Goal: Information Seeking & Learning: Find specific fact

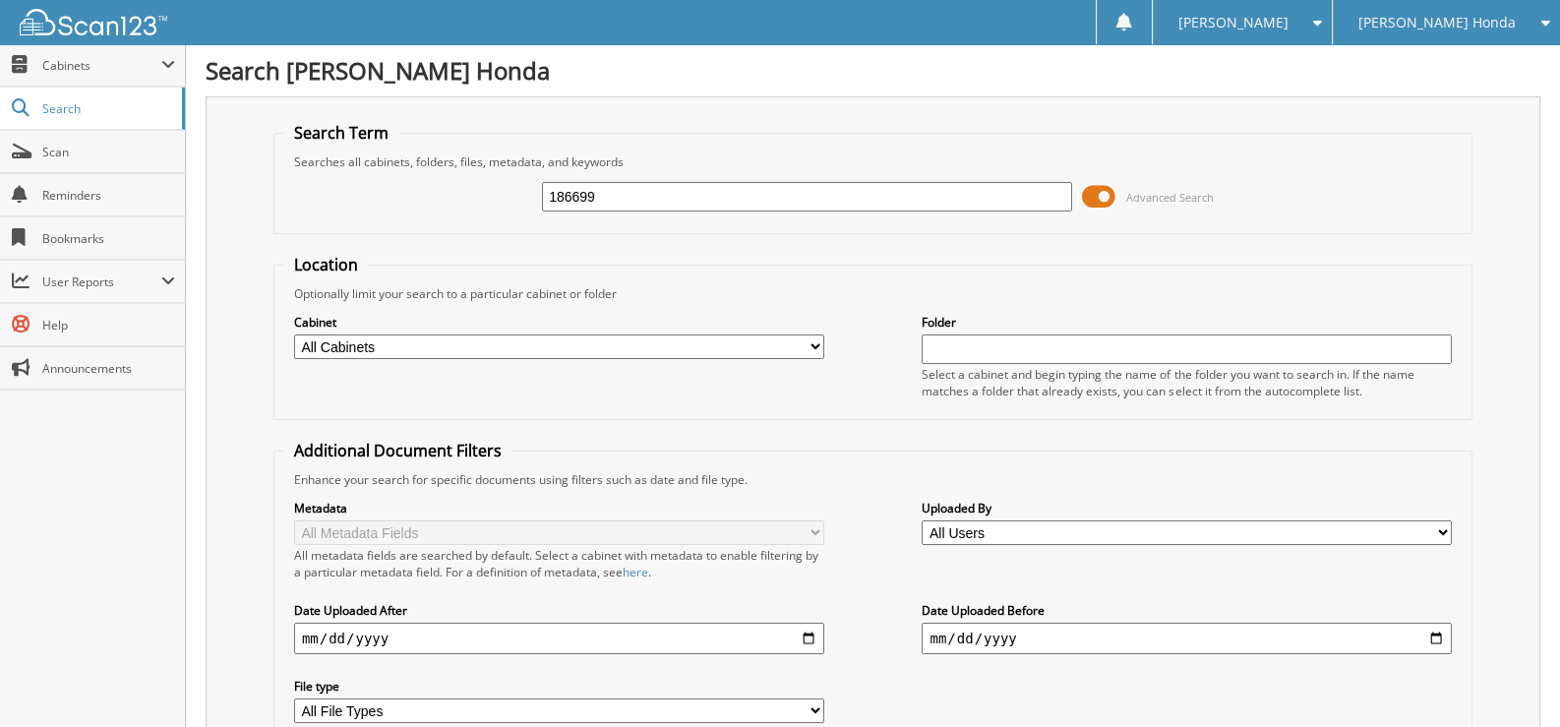
type input "186699"
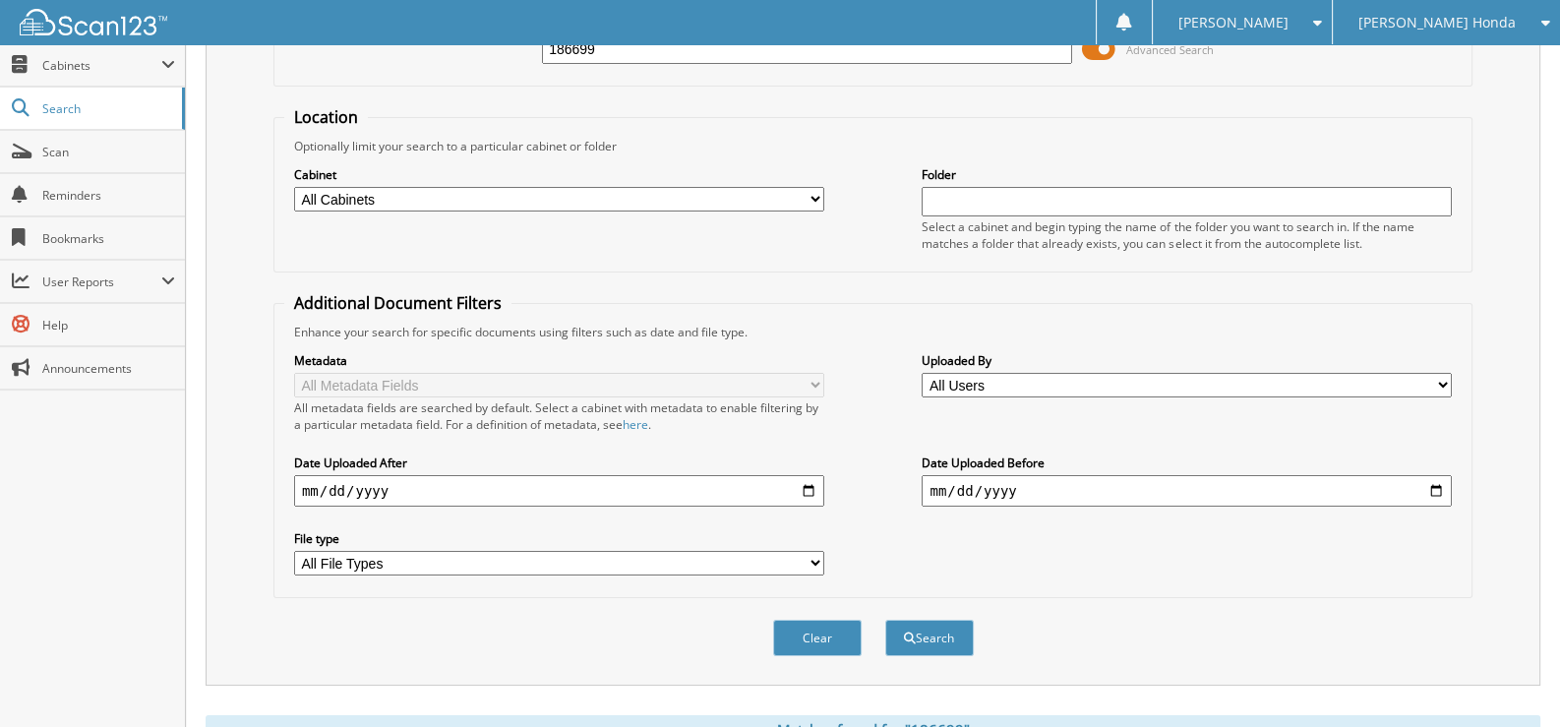
scroll to position [428, 0]
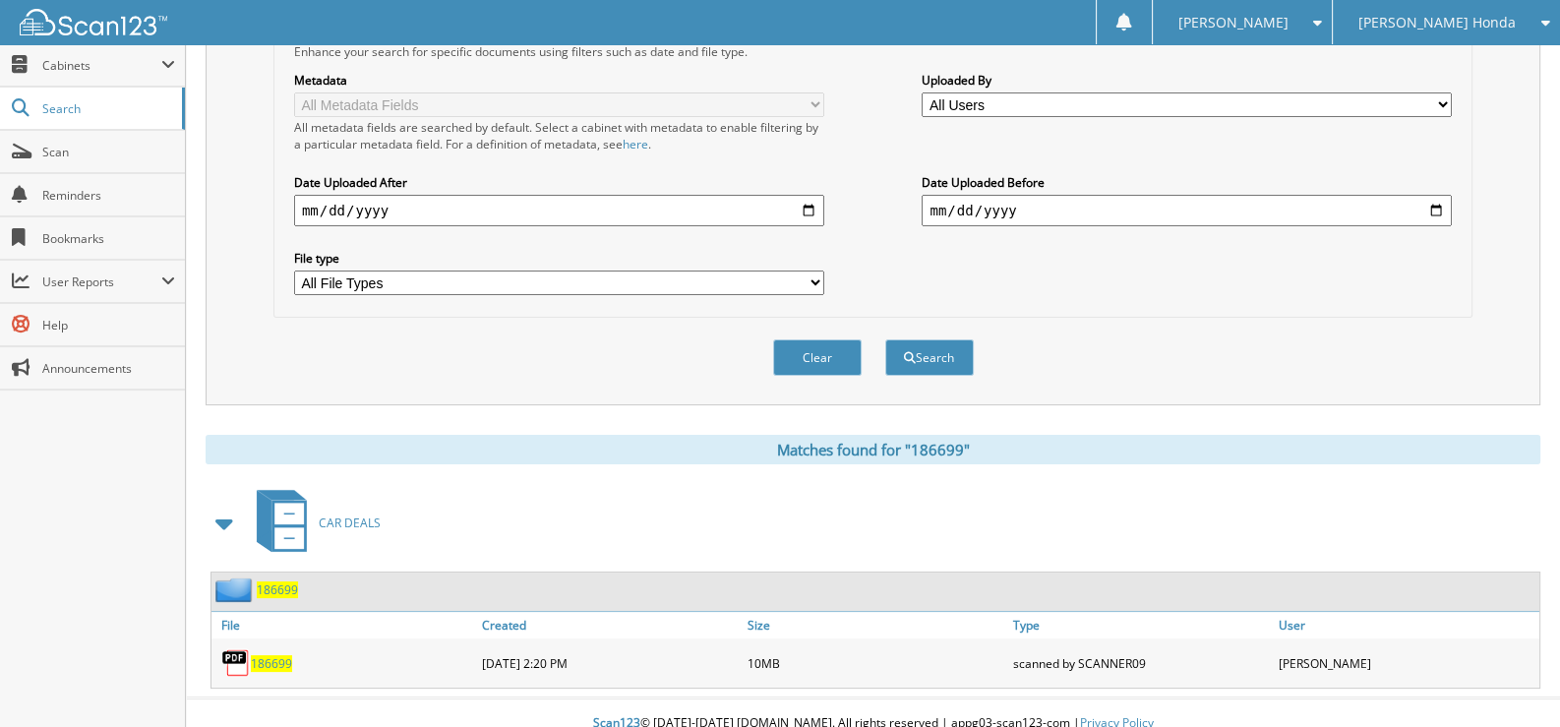
click at [277, 655] on span "186699" at bounding box center [271, 663] width 41 height 17
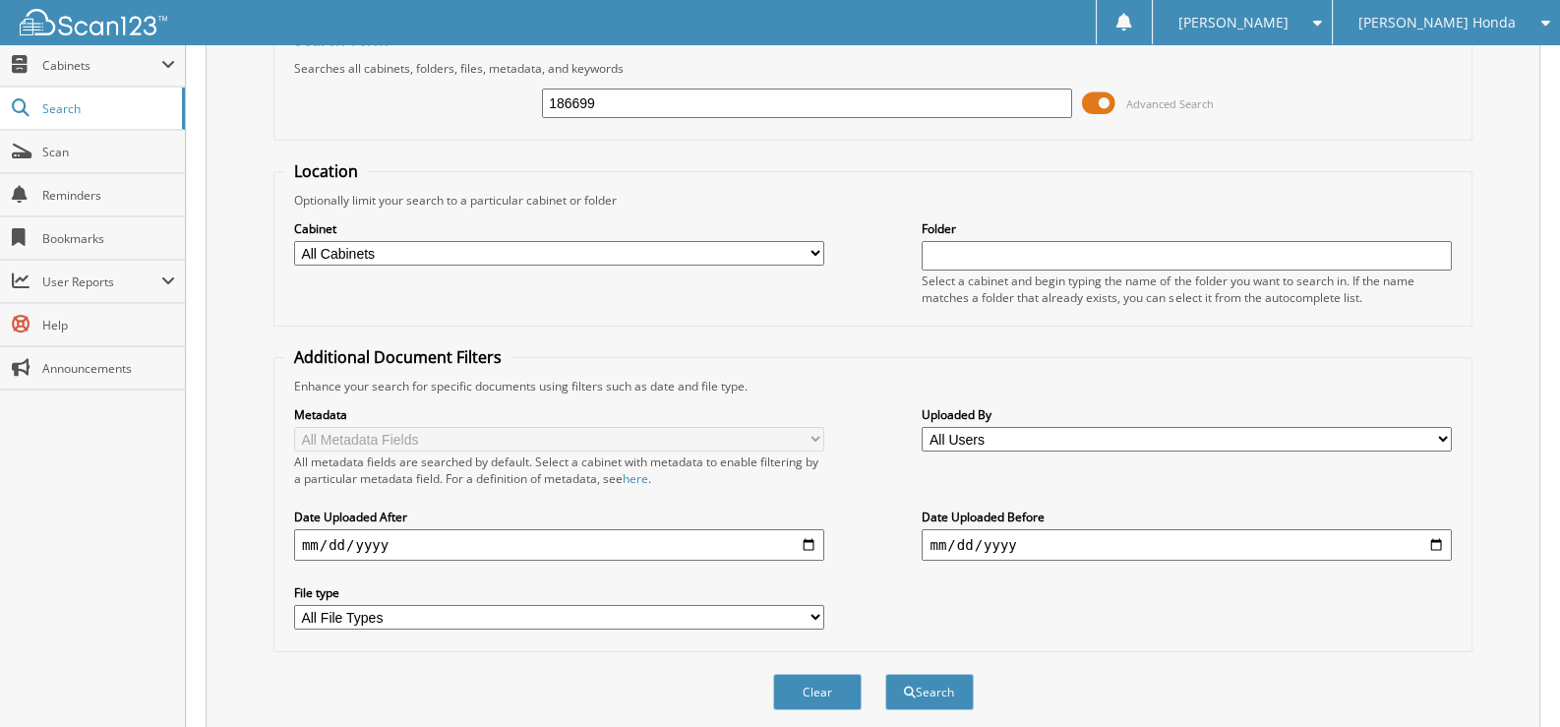
scroll to position [0, 0]
